Goal: Find specific page/section: Find specific page/section

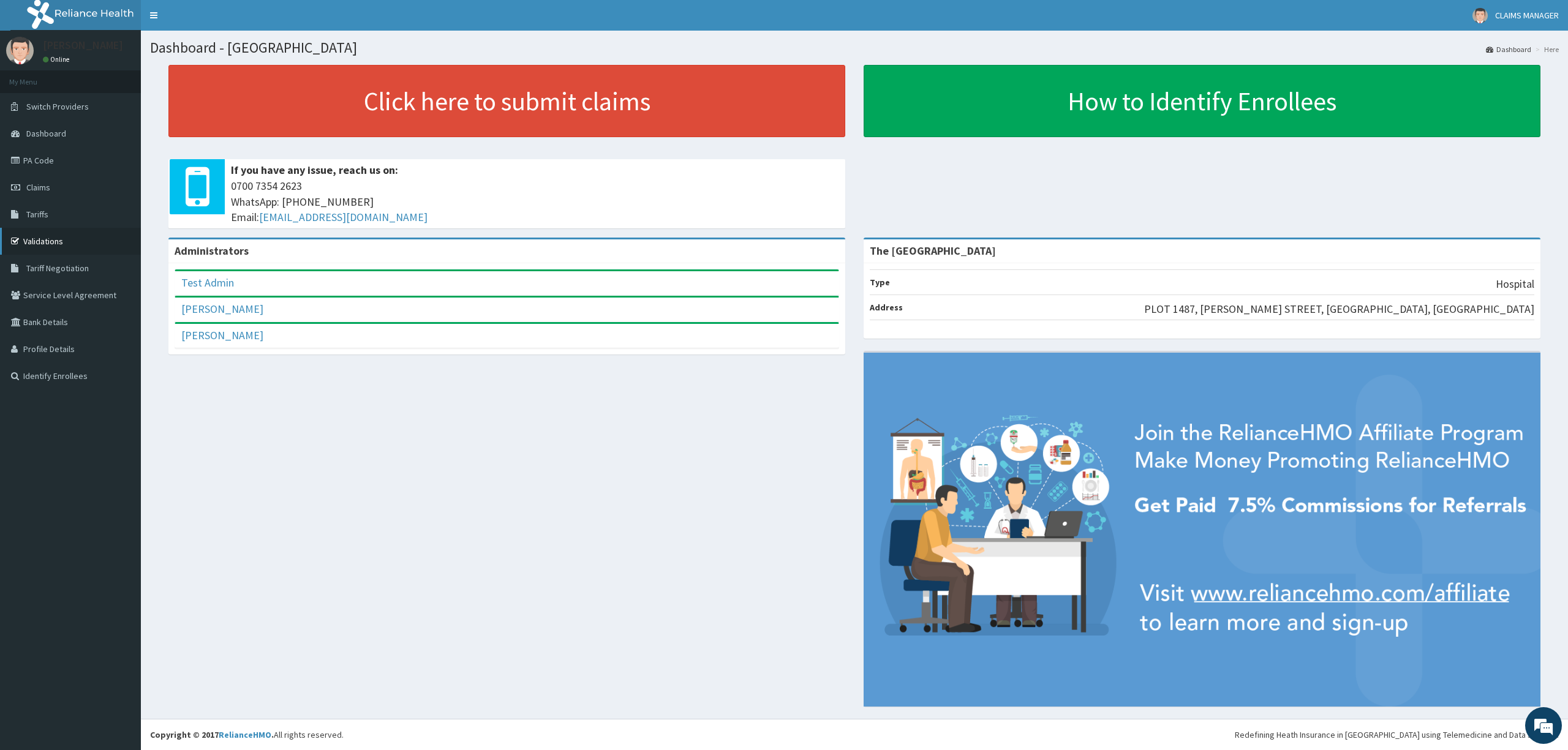
click at [67, 246] on link "Validations" at bounding box center [70, 242] width 140 height 27
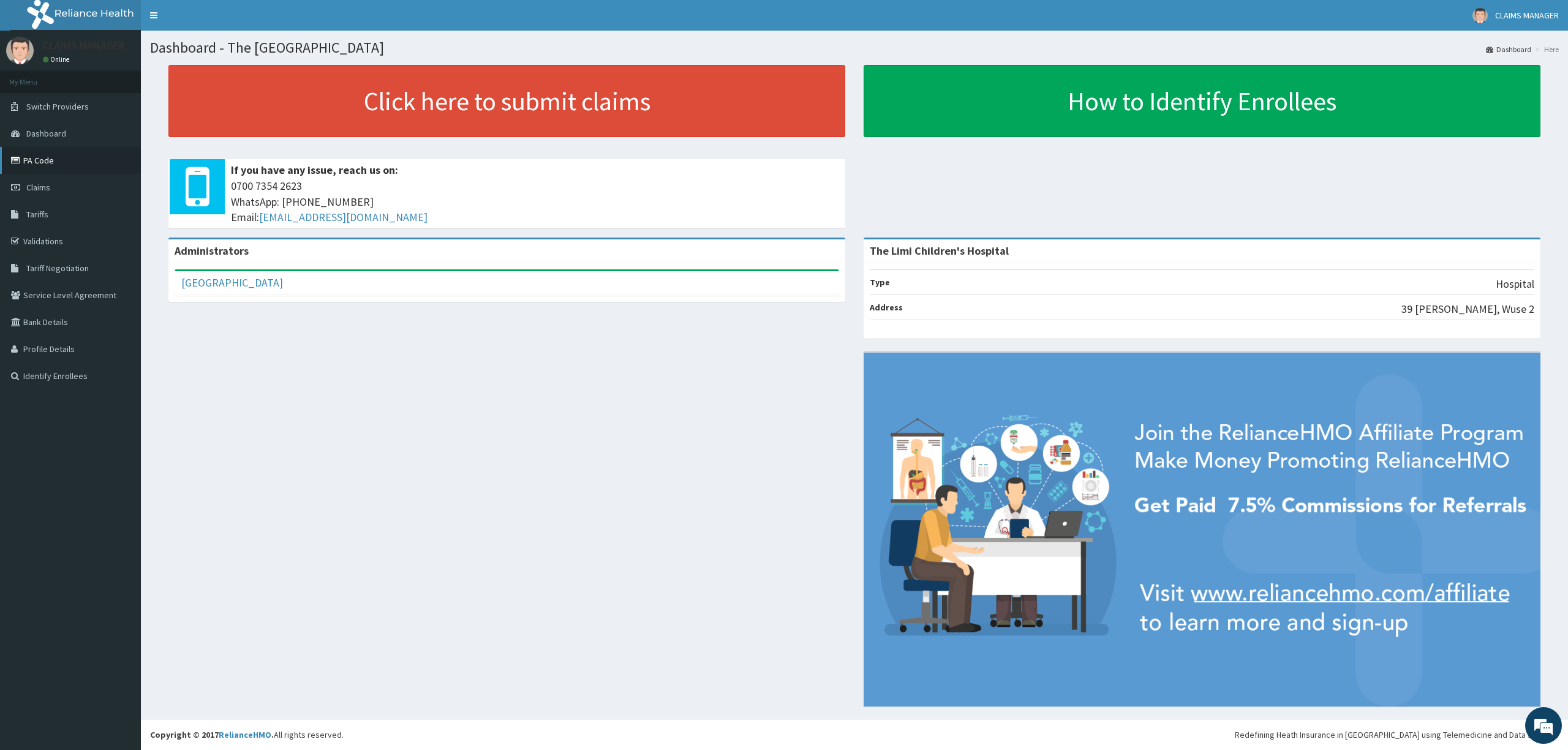
click at [28, 167] on link "PA Code" at bounding box center [70, 161] width 140 height 27
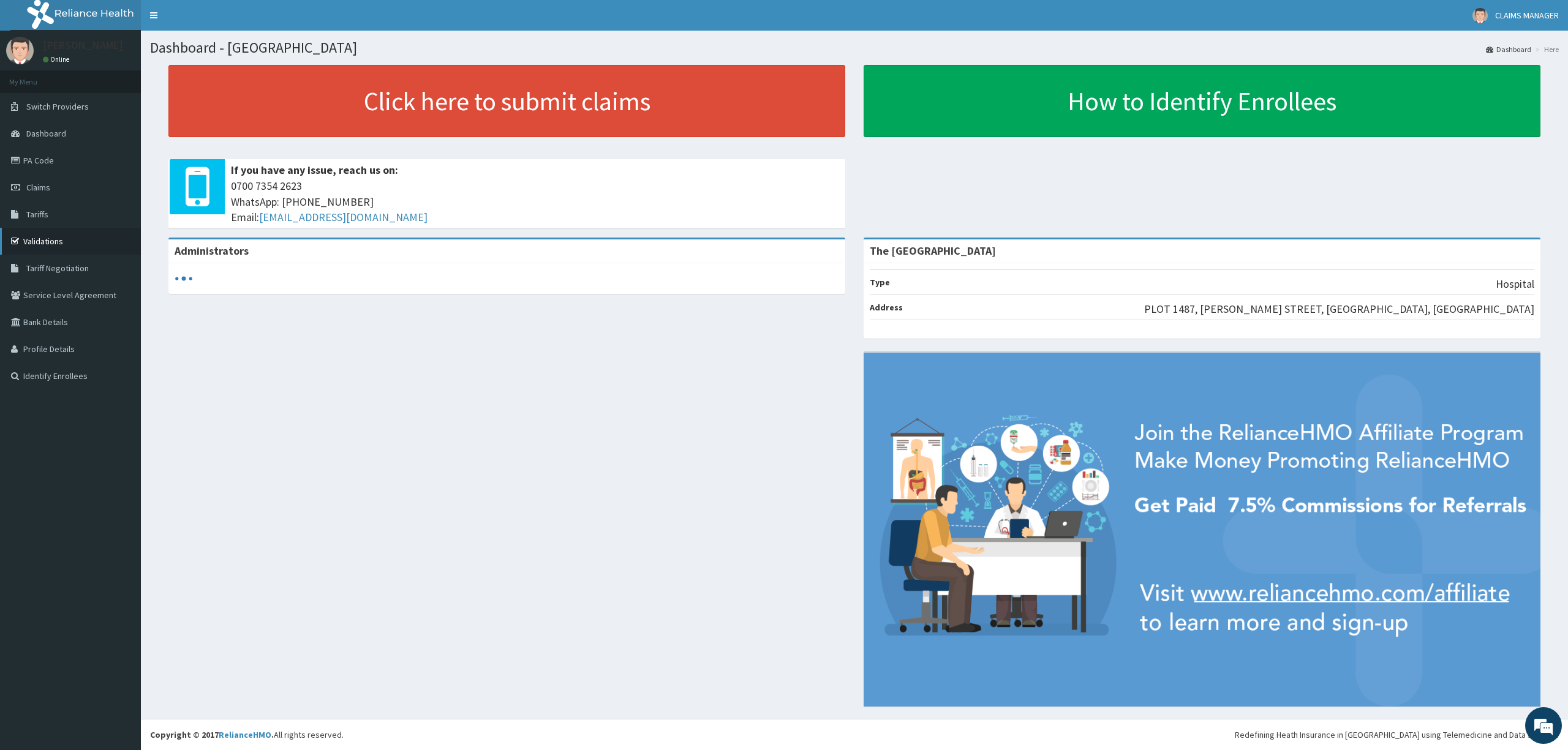
click at [56, 237] on link "Validations" at bounding box center [70, 242] width 140 height 27
